Goal: Contribute content: Add original content to the website for others to see

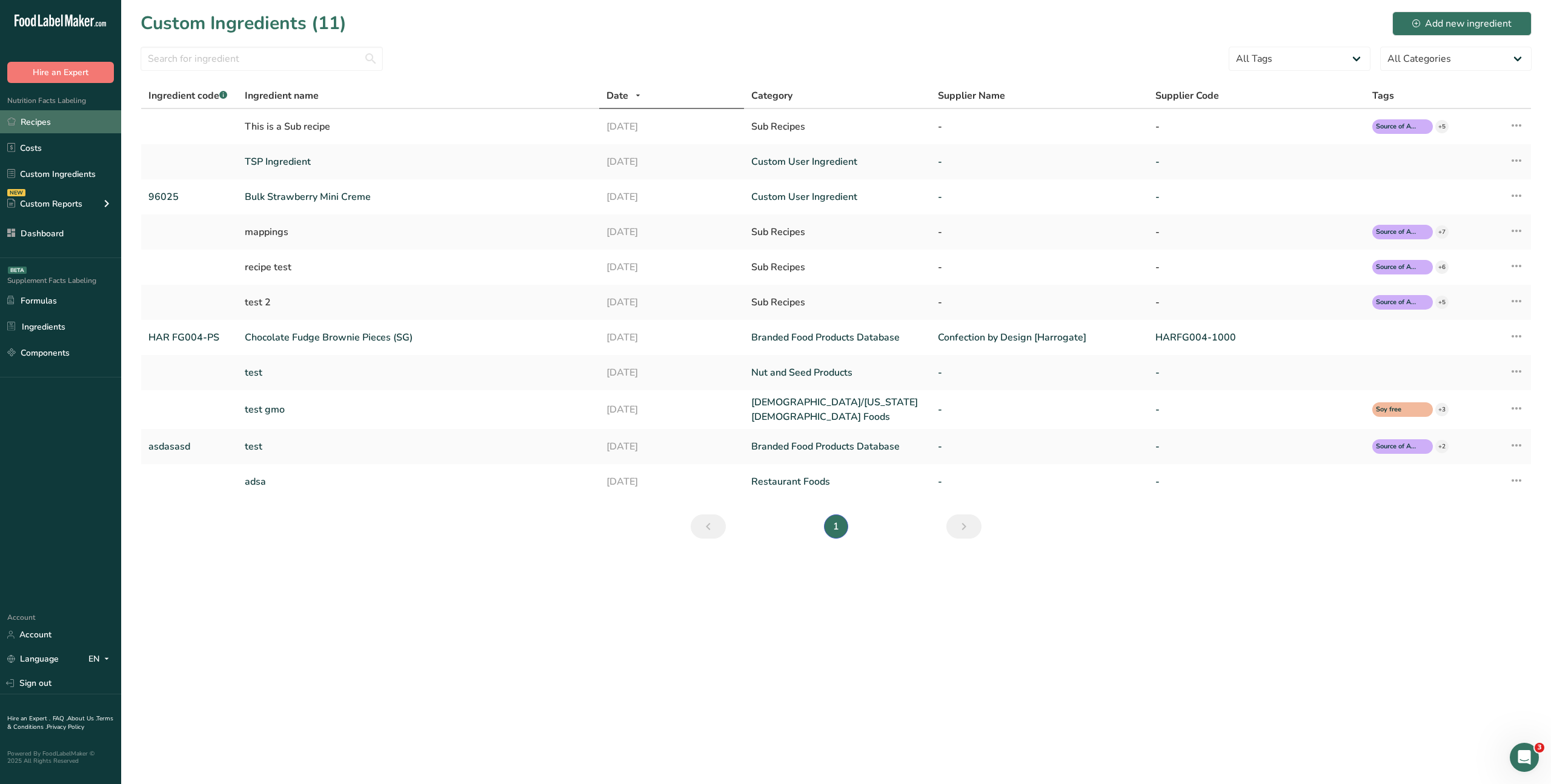
click at [33, 121] on link "Recipes" at bounding box center [60, 121] width 121 height 23
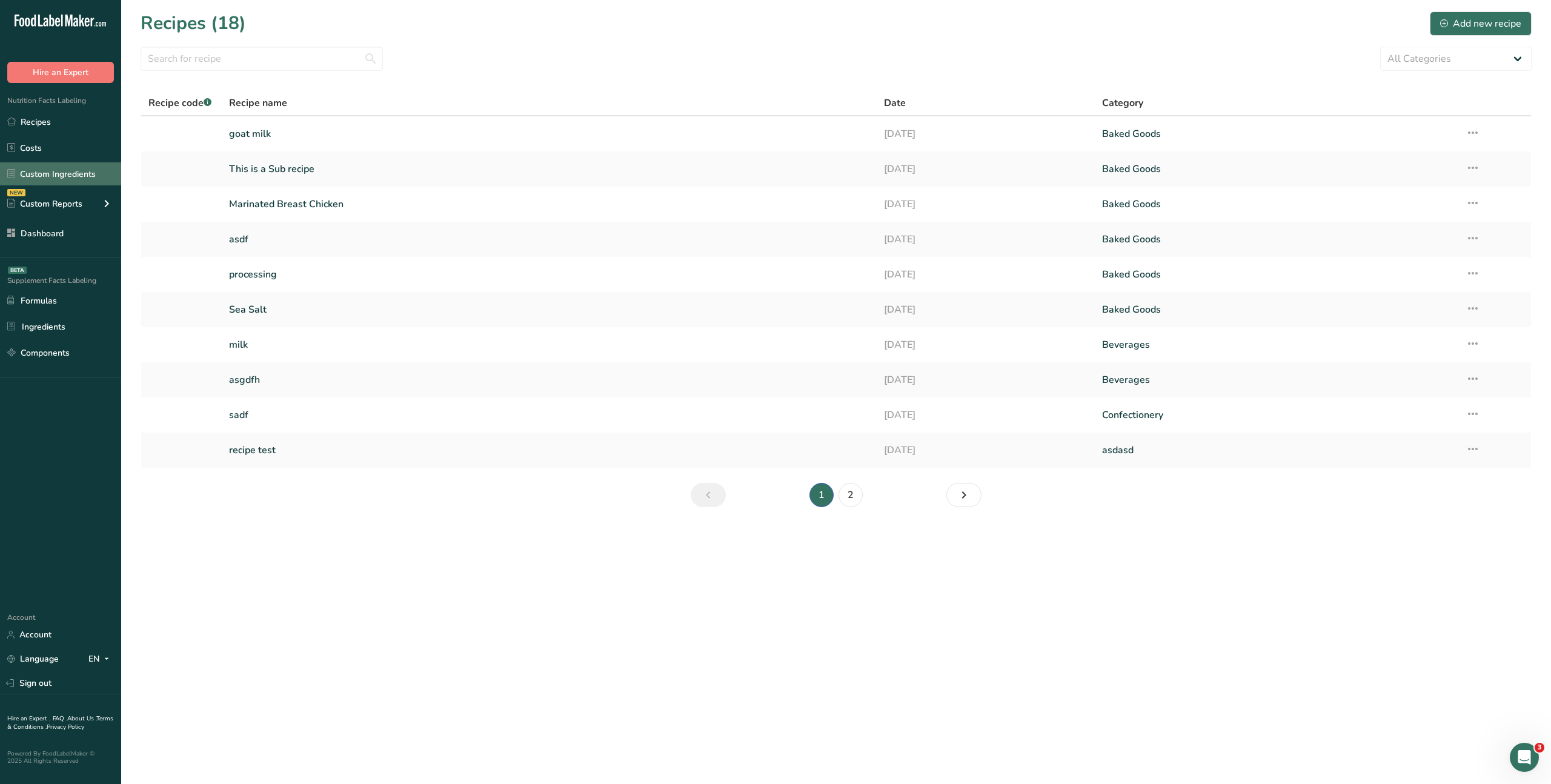
click at [48, 172] on link "Custom Ingredients" at bounding box center [60, 173] width 121 height 23
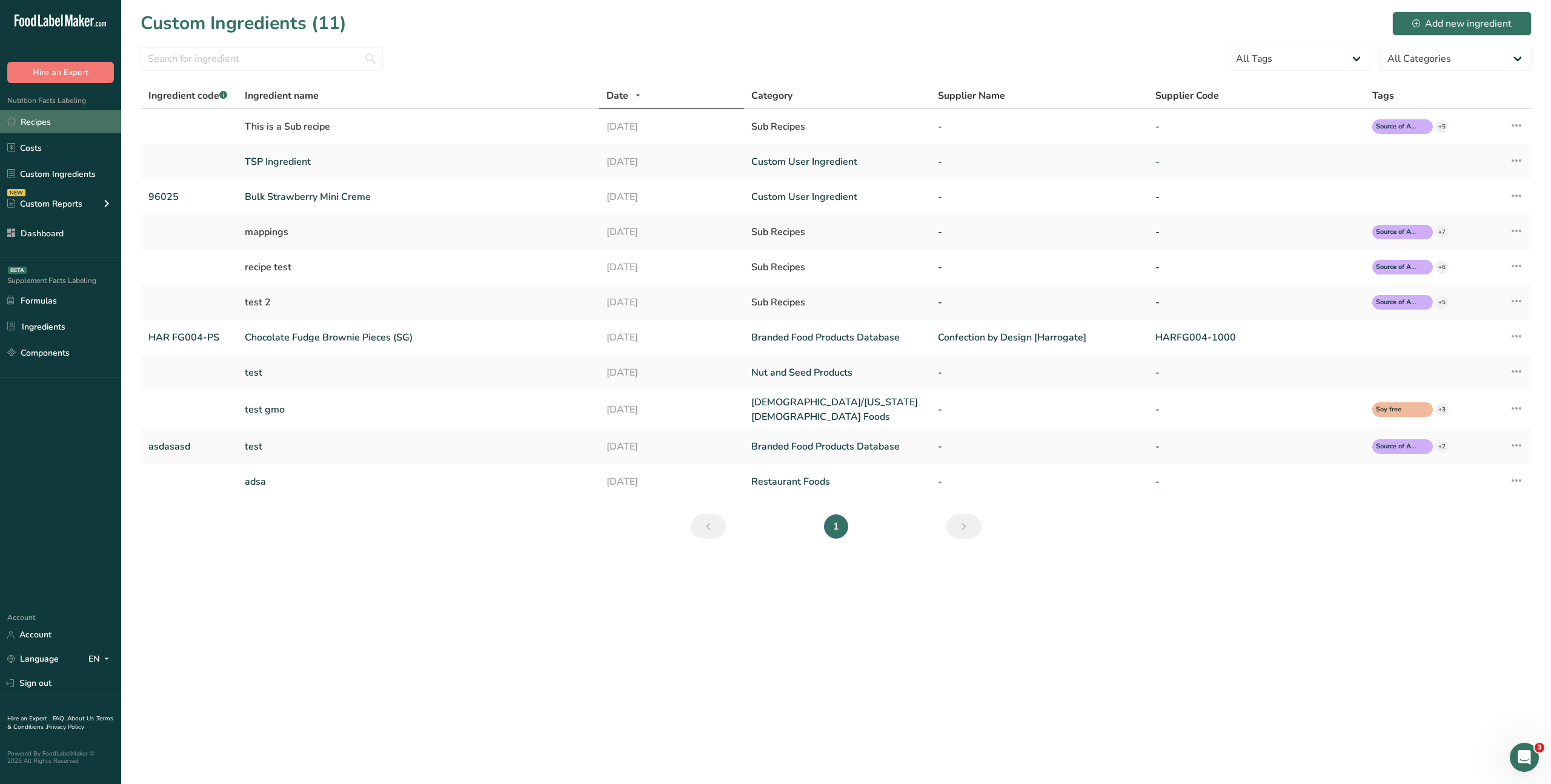
click at [46, 126] on link "Recipes" at bounding box center [60, 121] width 121 height 23
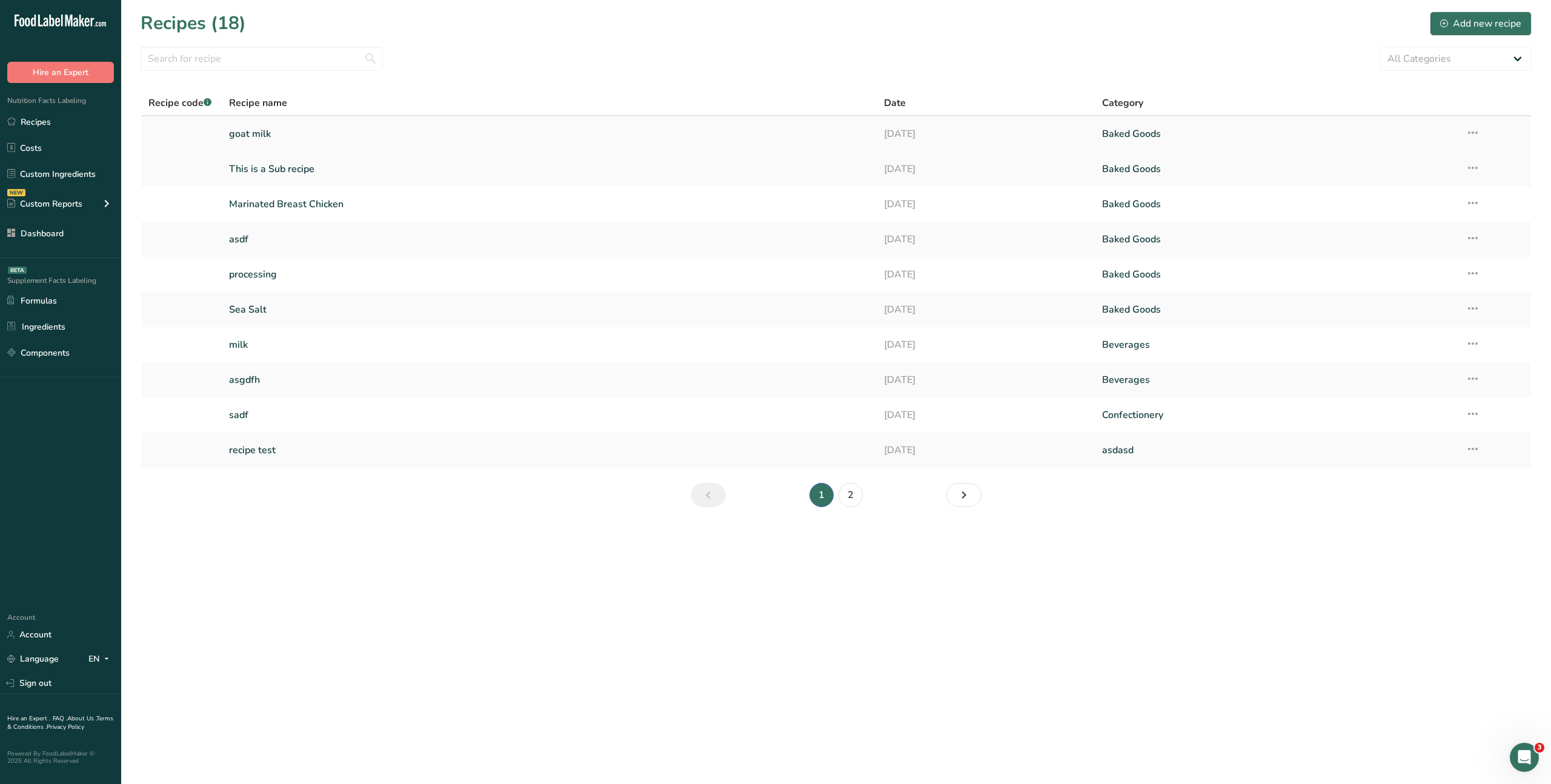
click at [249, 134] on link "goat milk" at bounding box center [549, 134] width 640 height 26
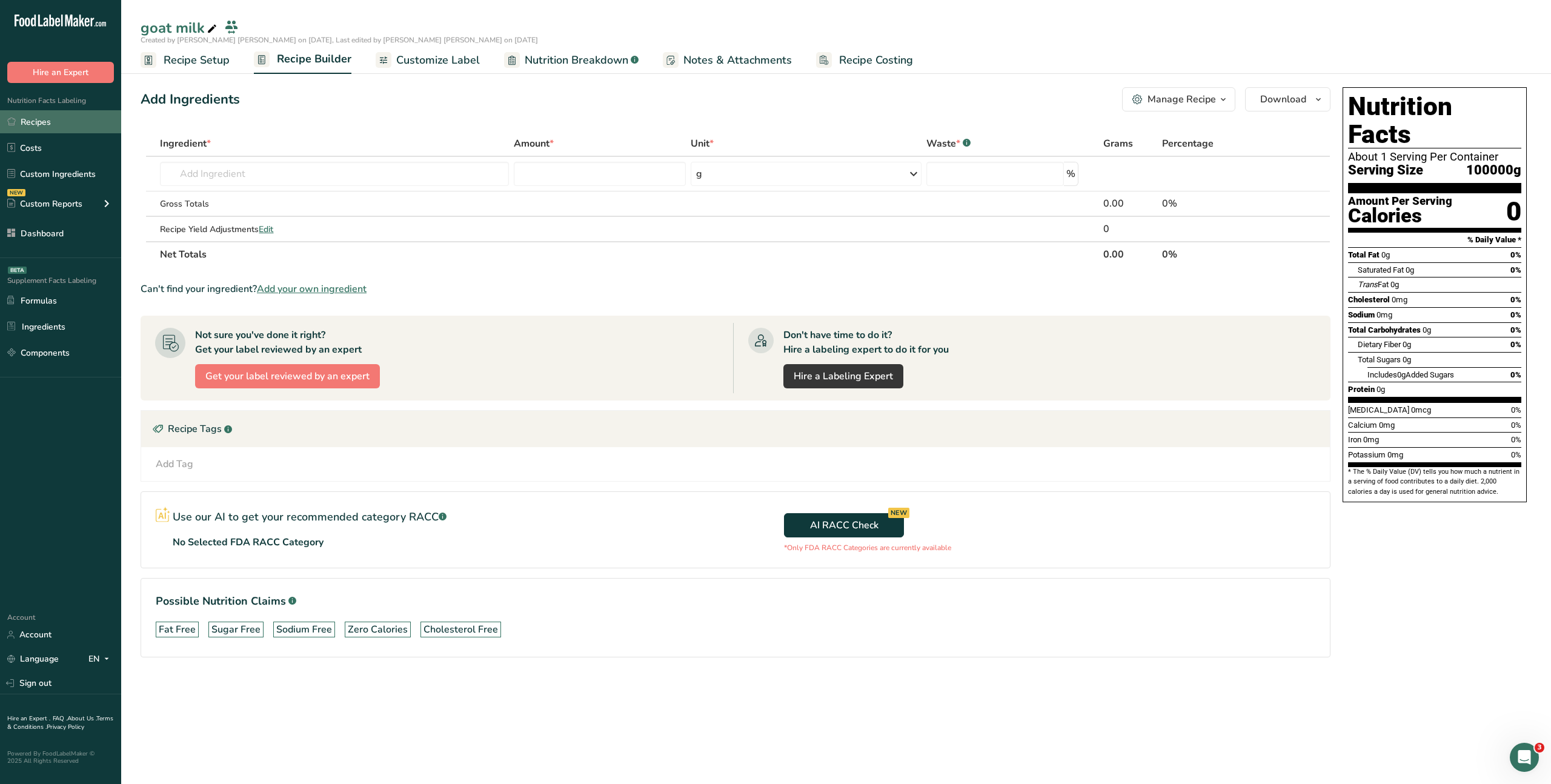
click at [62, 120] on link "Recipes" at bounding box center [60, 121] width 121 height 23
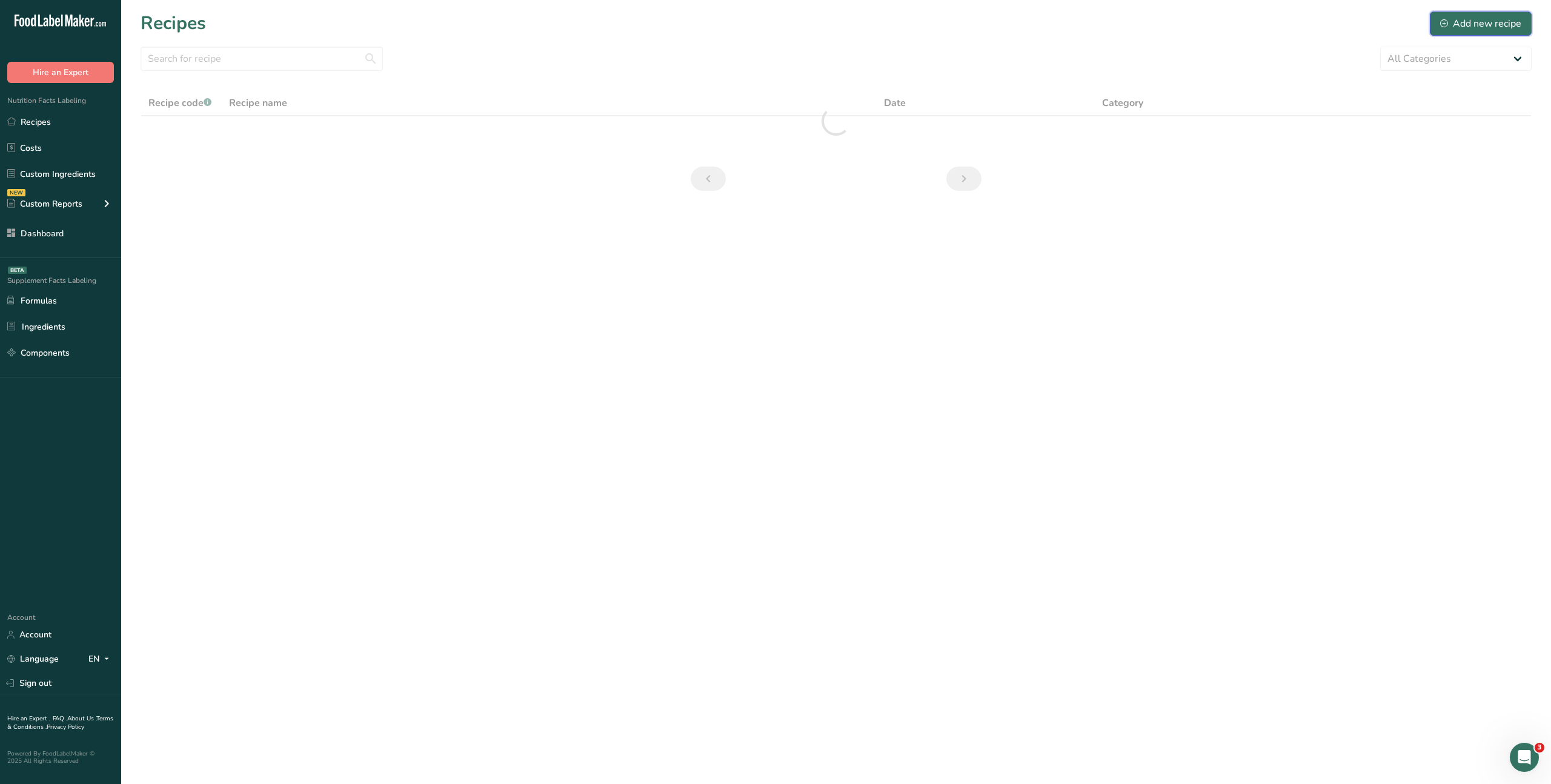
click at [1481, 23] on div "Add new recipe" at bounding box center [1480, 23] width 82 height 15
